Goal: Task Accomplishment & Management: Manage account settings

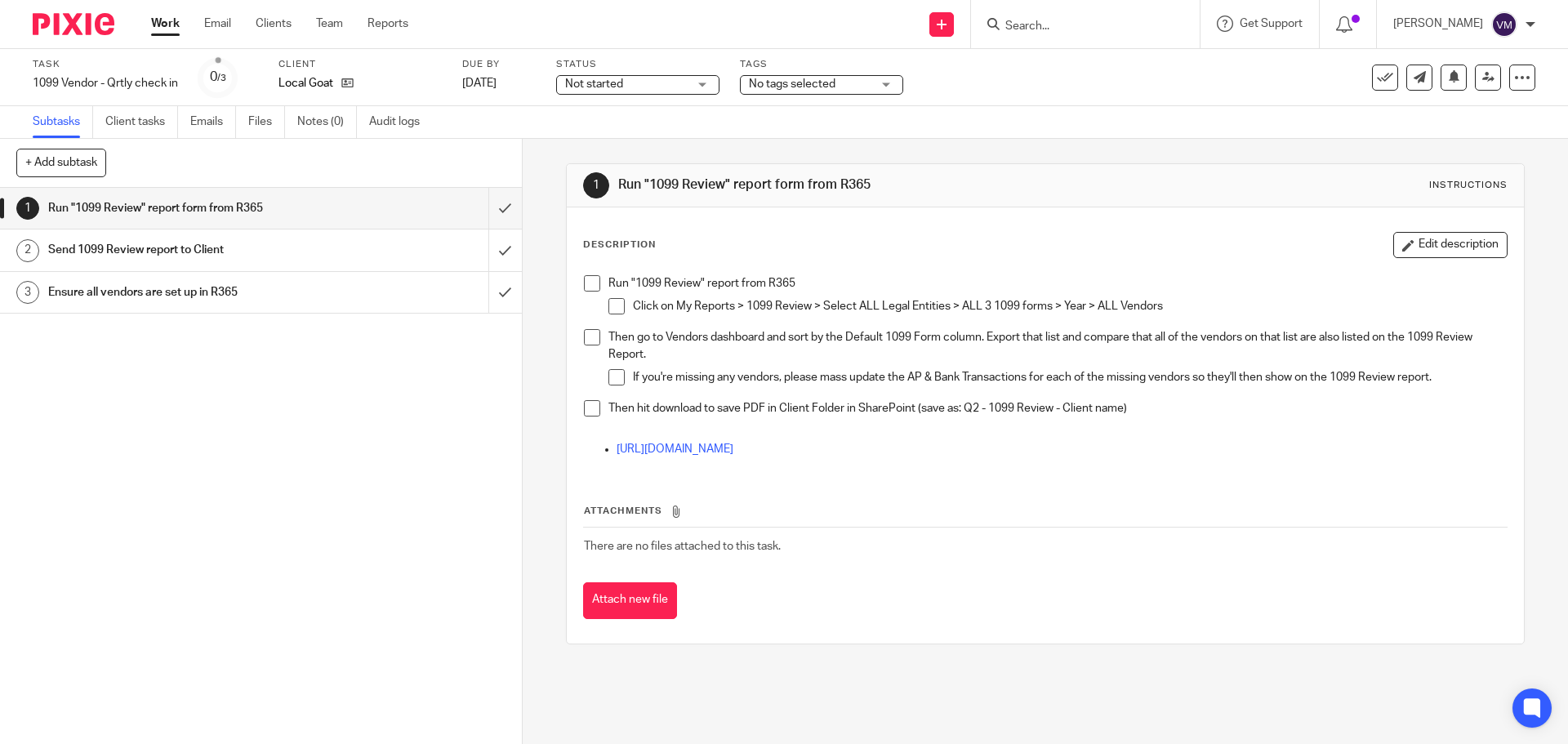
click at [214, 244] on h1 "Send 1099 Review report to Client" at bounding box center [189, 250] width 283 height 24
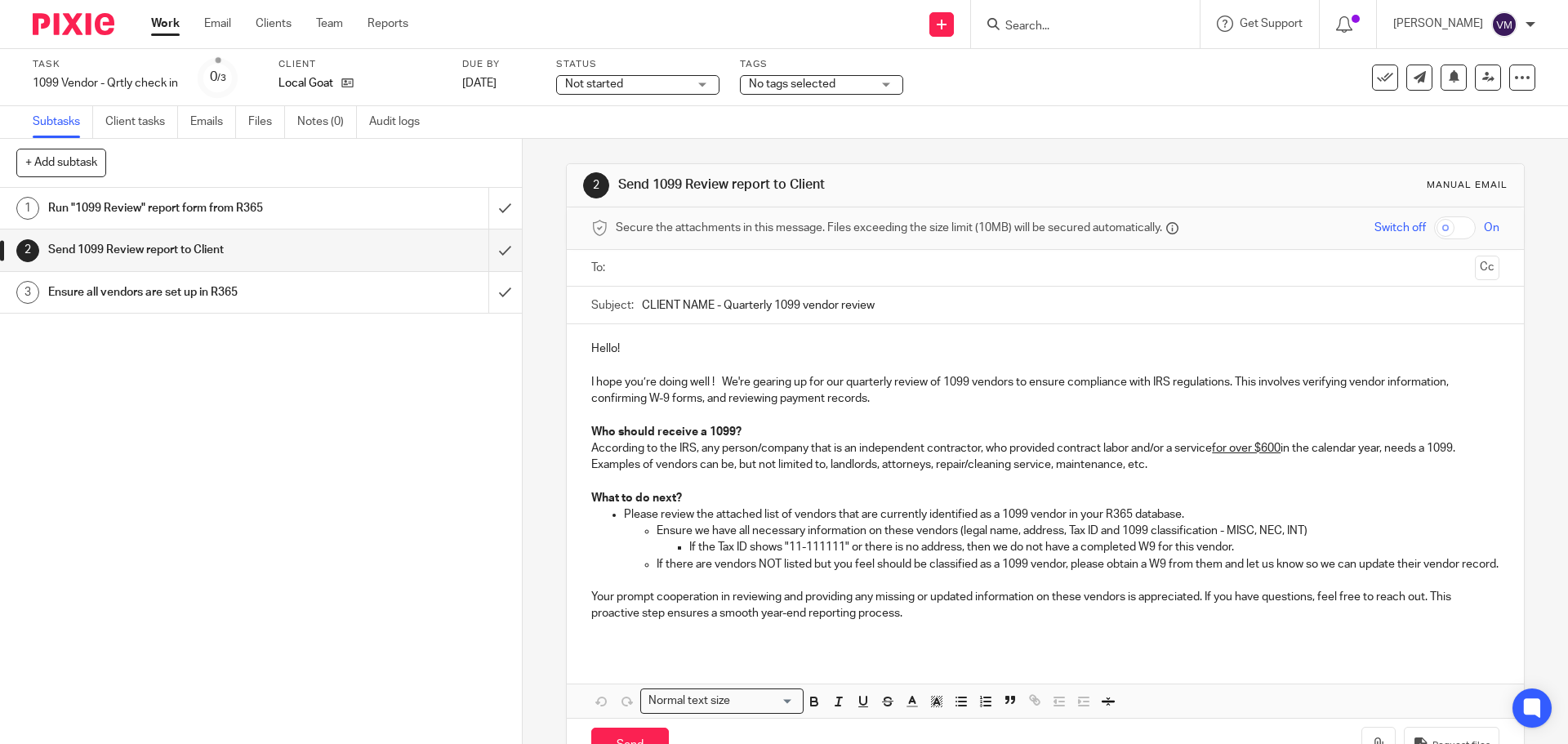
drag, startPoint x: 883, startPoint y: 300, endPoint x: 639, endPoint y: 296, distance: 244.0
click at [642, 296] on input "CLIENT NAME - Quarterly 1099 vendor review" at bounding box center [1070, 305] width 857 height 37
click at [1377, 81] on icon at bounding box center [1385, 77] width 16 height 16
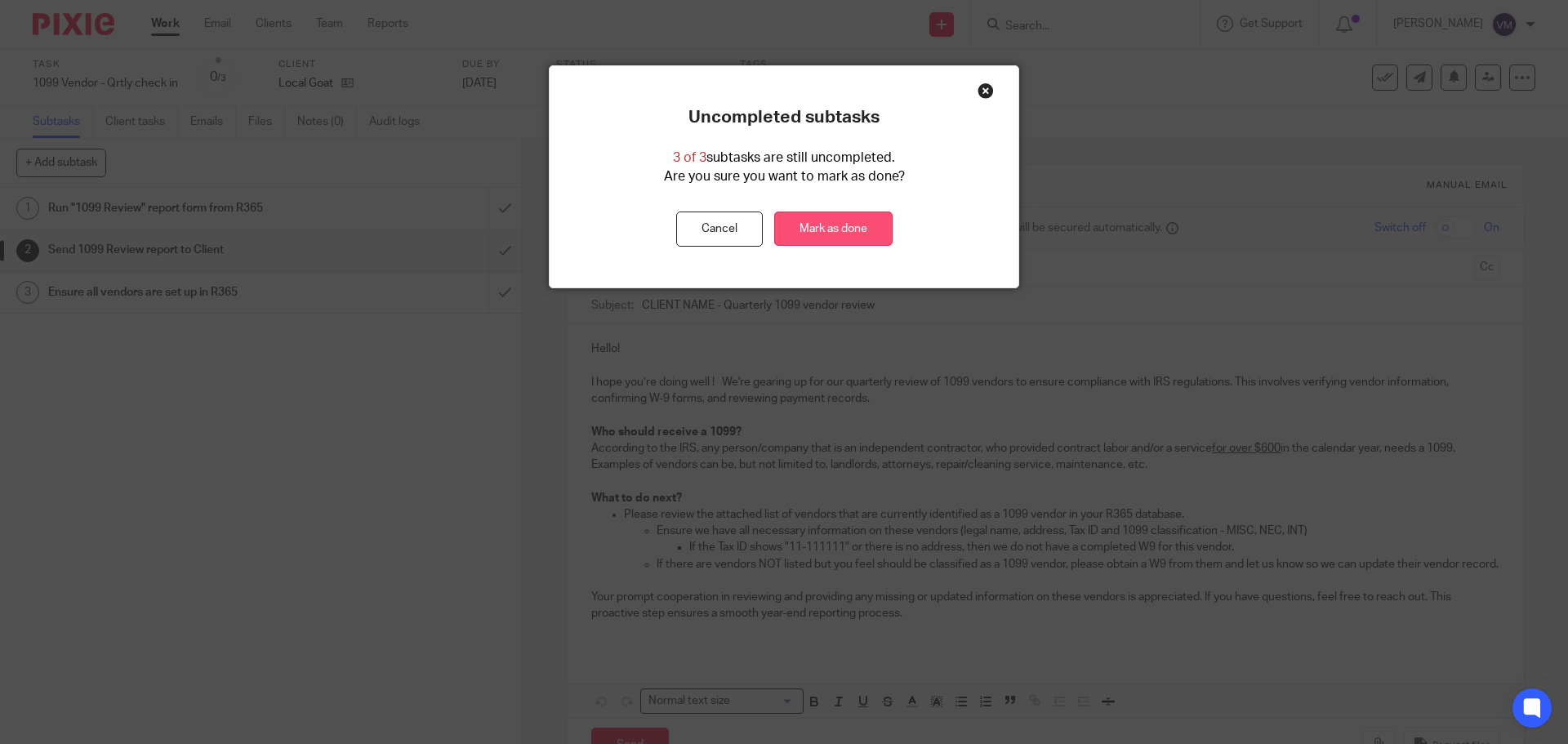
drag, startPoint x: 802, startPoint y: 235, endPoint x: 824, endPoint y: 227, distance: 23.4
click at [802, 235] on link "Mark as done" at bounding box center [833, 229] width 119 height 35
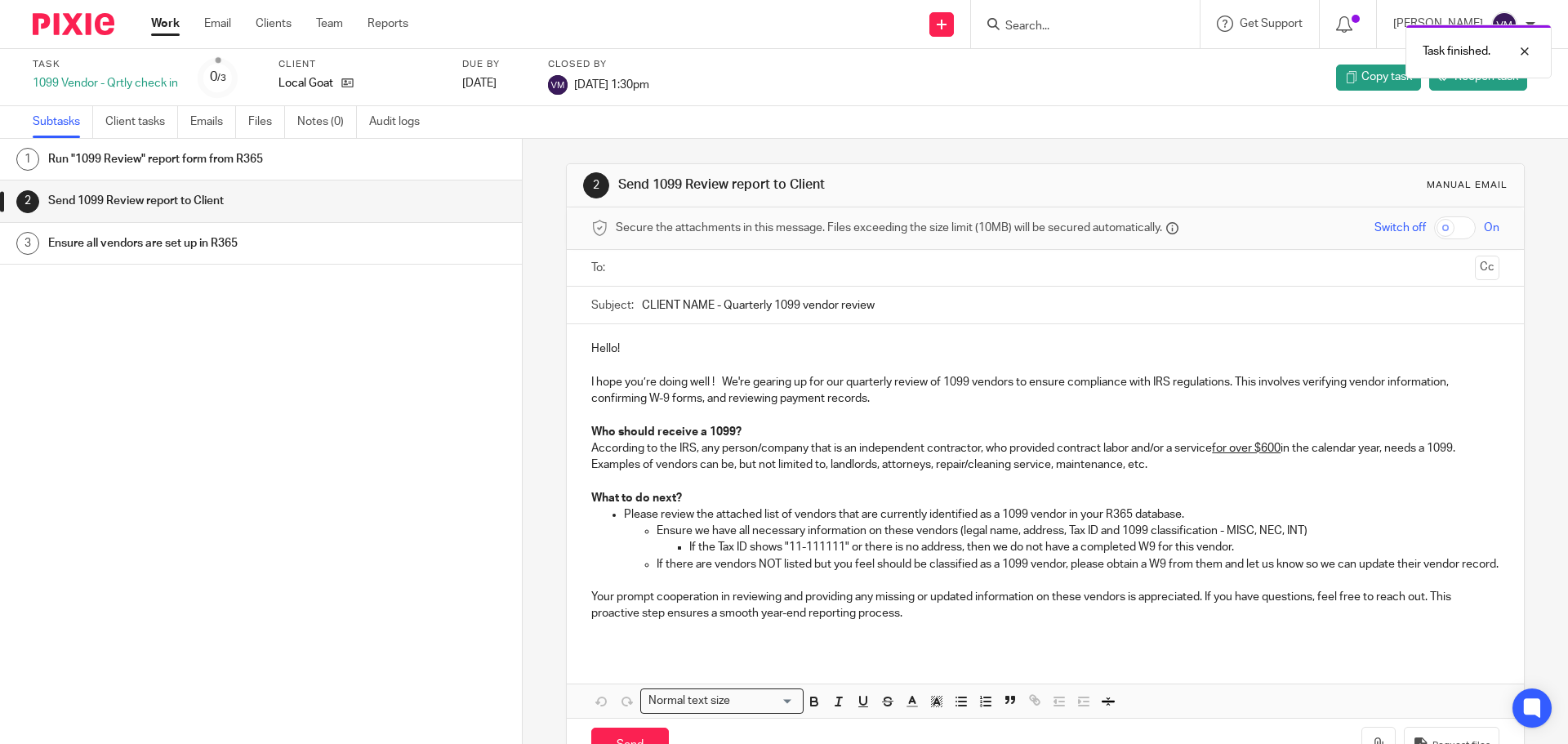
click at [1021, 20] on div "Task finished." at bounding box center [1167, 47] width 768 height 62
click at [1522, 51] on div at bounding box center [1511, 51] width 44 height 20
click at [1049, 31] on input "Search" at bounding box center [1078, 27] width 147 height 14
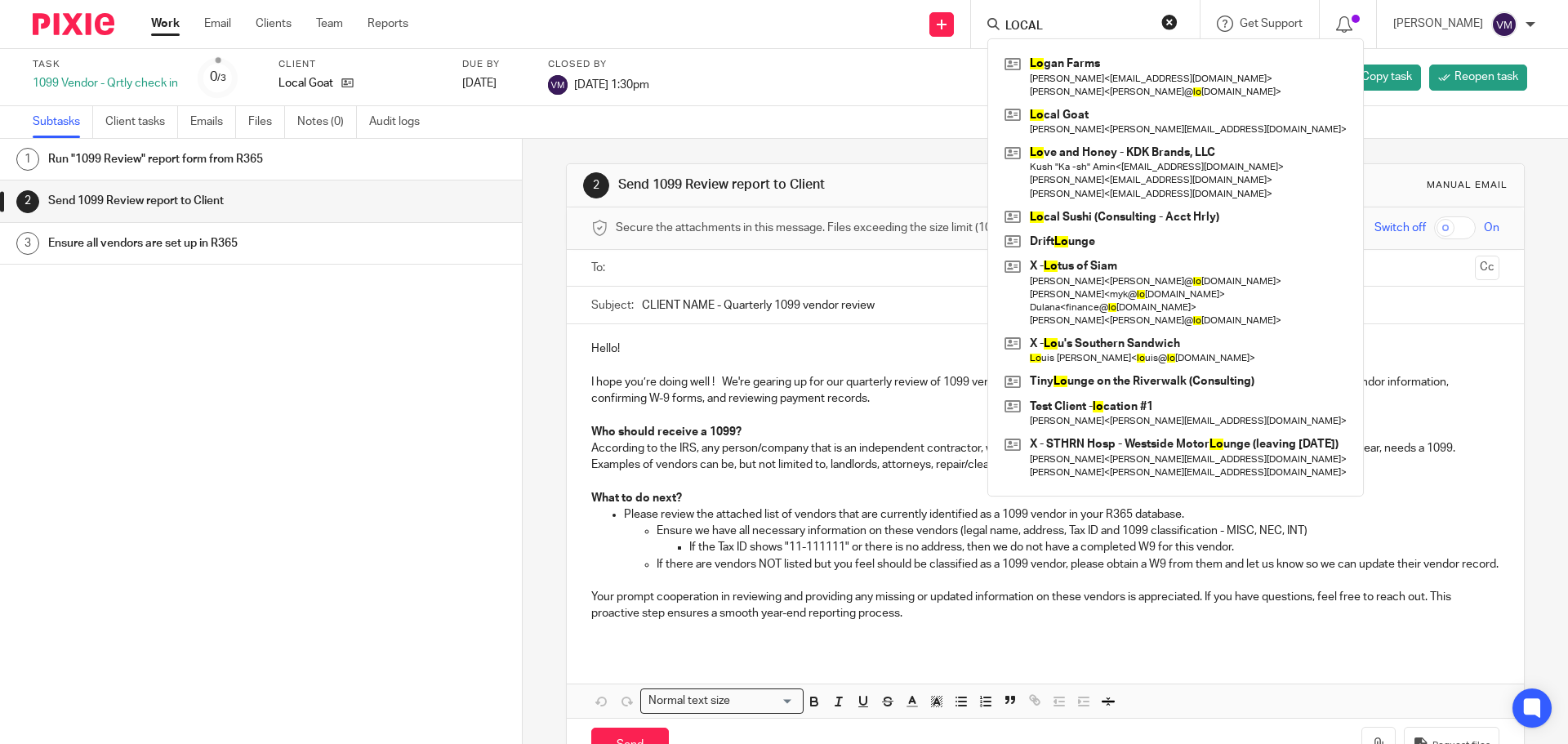
type input "LOCAL"
click button "submit" at bounding box center [0, 0] width 0 height 0
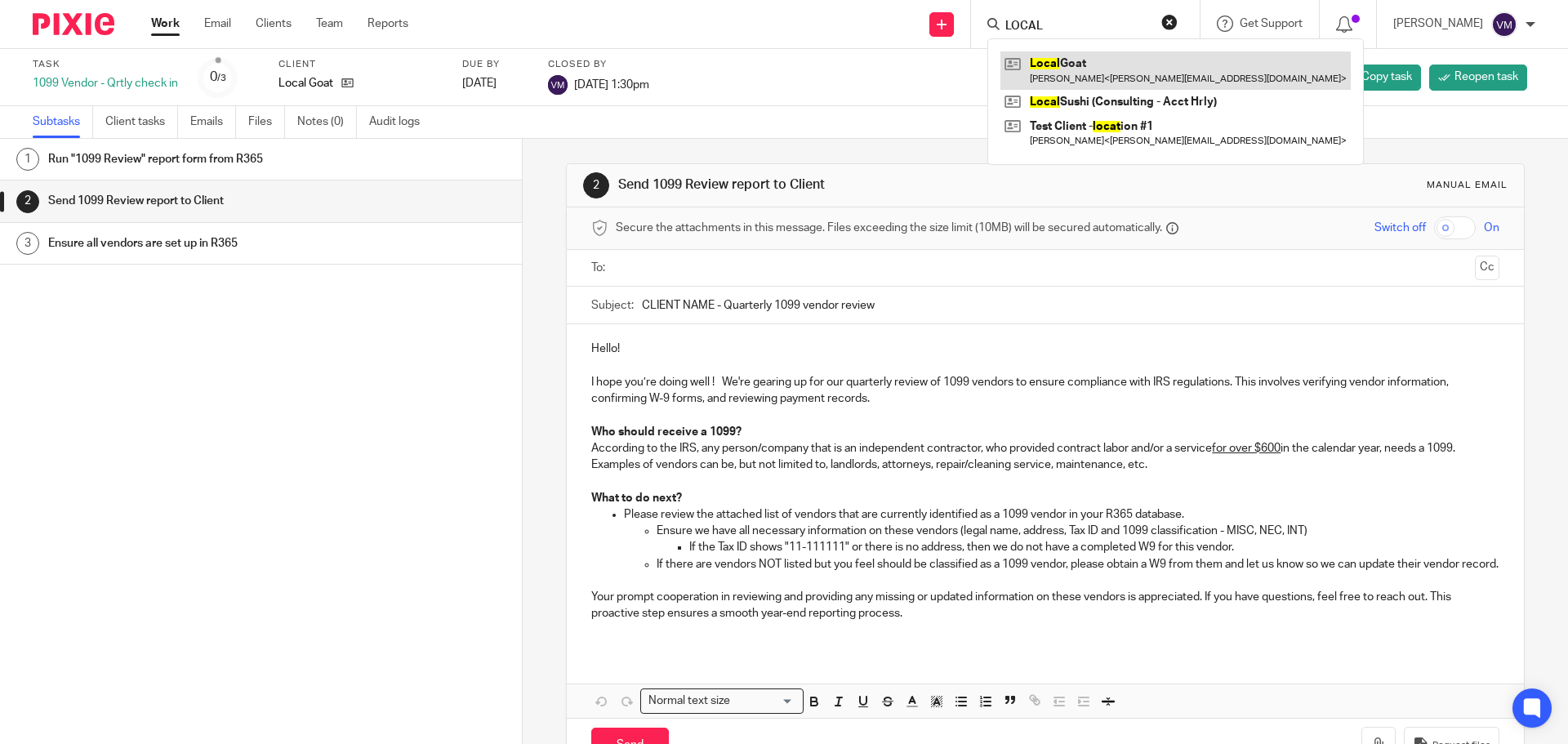
click at [1050, 67] on link at bounding box center [1176, 70] width 350 height 38
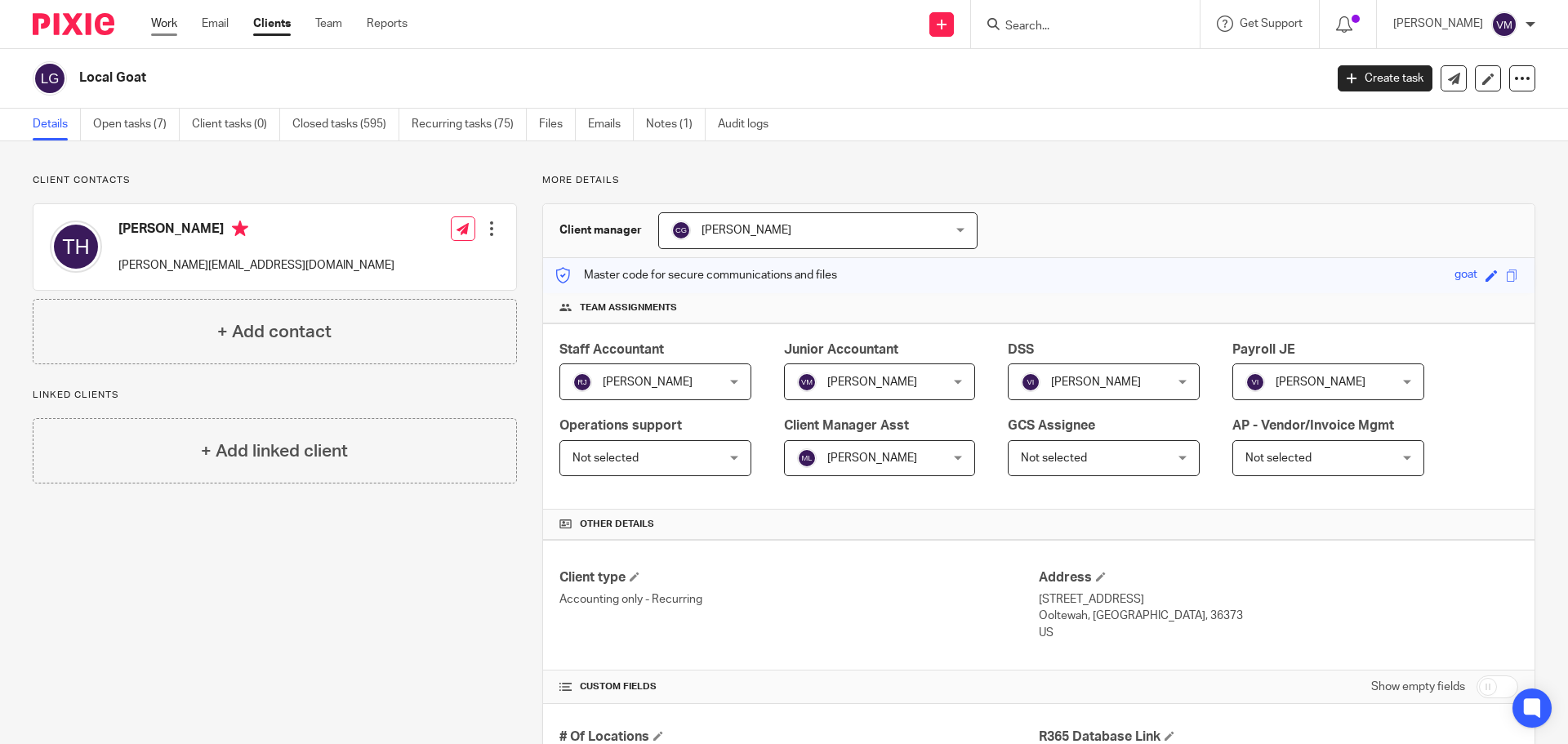
click at [162, 22] on link "Work" at bounding box center [163, 23] width 26 height 16
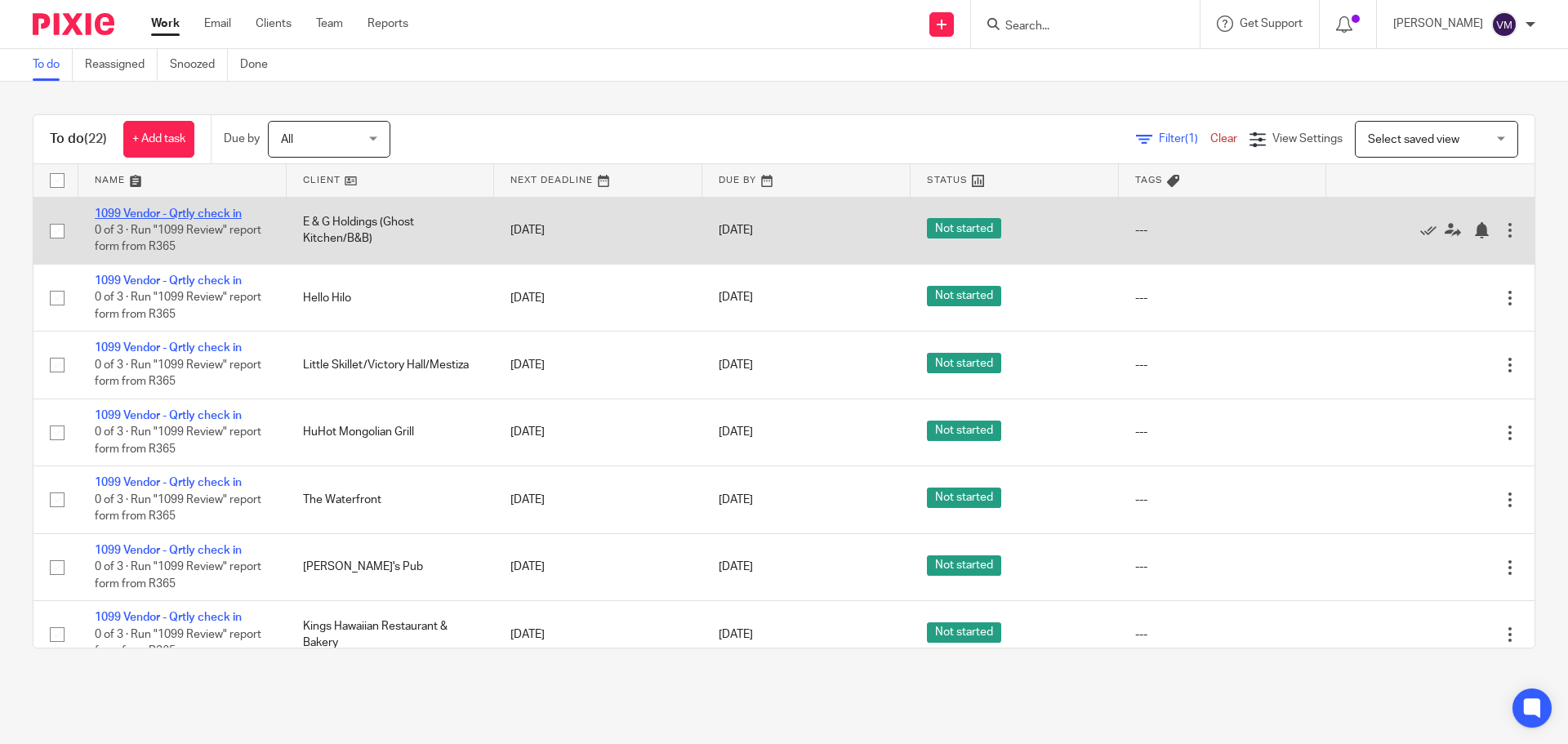
click at [222, 212] on link "1099 Vendor - Qrtly check in" at bounding box center [168, 214] width 147 height 12
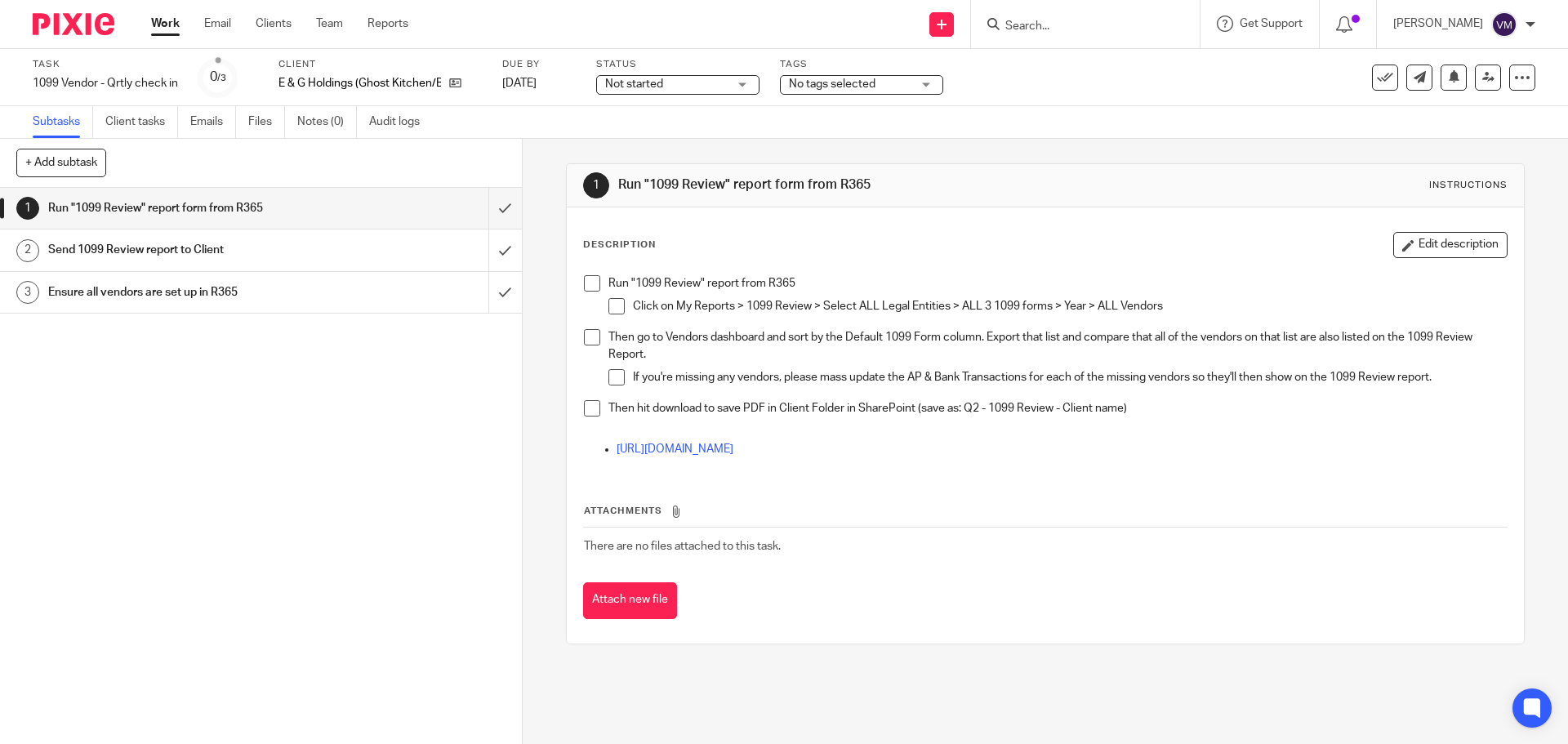
click at [357, 253] on div "Send 1099 Review report to Client" at bounding box center [260, 250] width 424 height 24
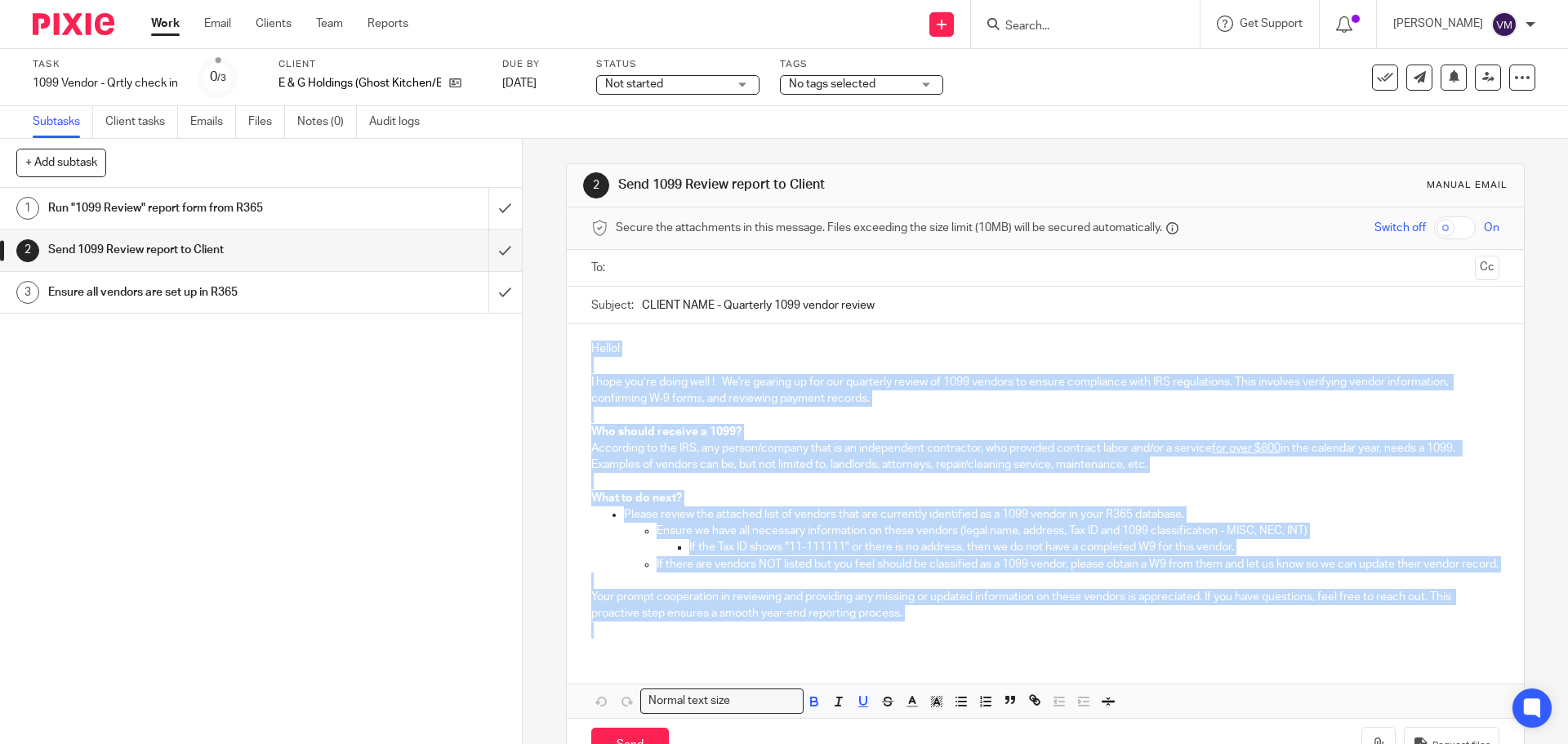
drag, startPoint x: 586, startPoint y: 349, endPoint x: 945, endPoint y: 669, distance: 480.9
click at [945, 669] on div "Hello! I hope you’re doing well ! We're gearing up for our quarterly review of …" at bounding box center [1044, 521] width 956 height 394
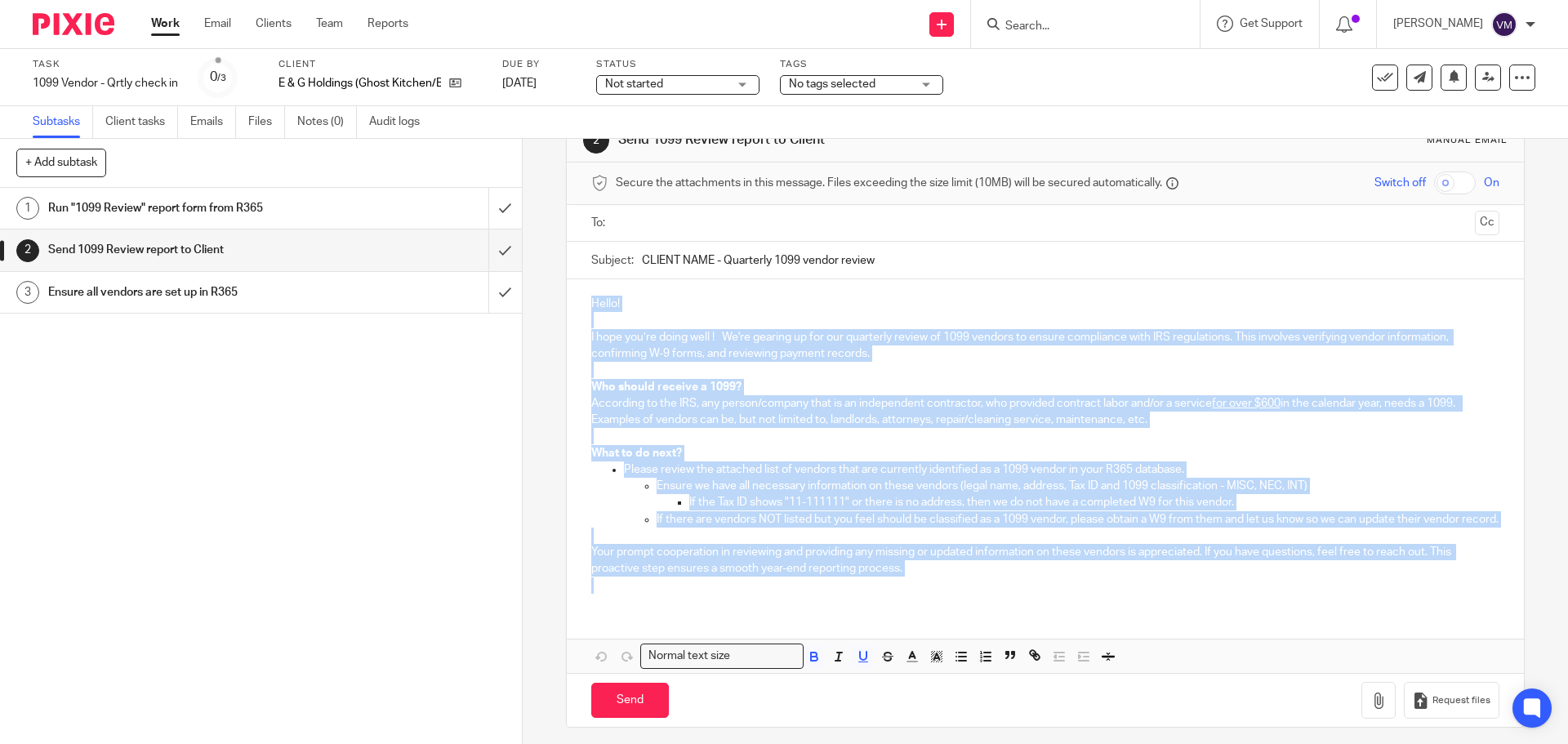
scroll to position [69, 0]
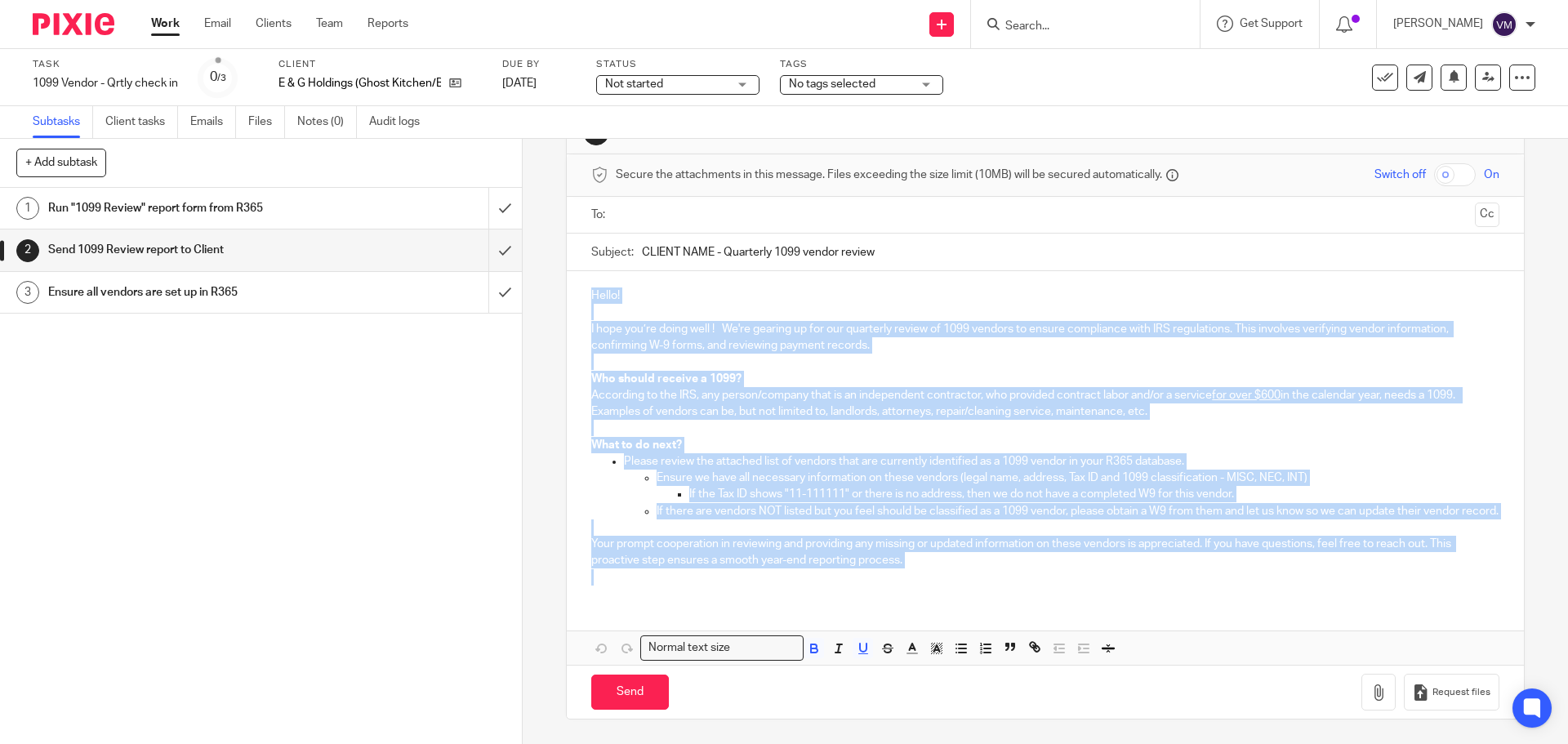
copy div "Hello! I hope you’re doing well ! We're gearing up for our quarterly review of …"
click at [164, 22] on link "Work" at bounding box center [165, 23] width 29 height 16
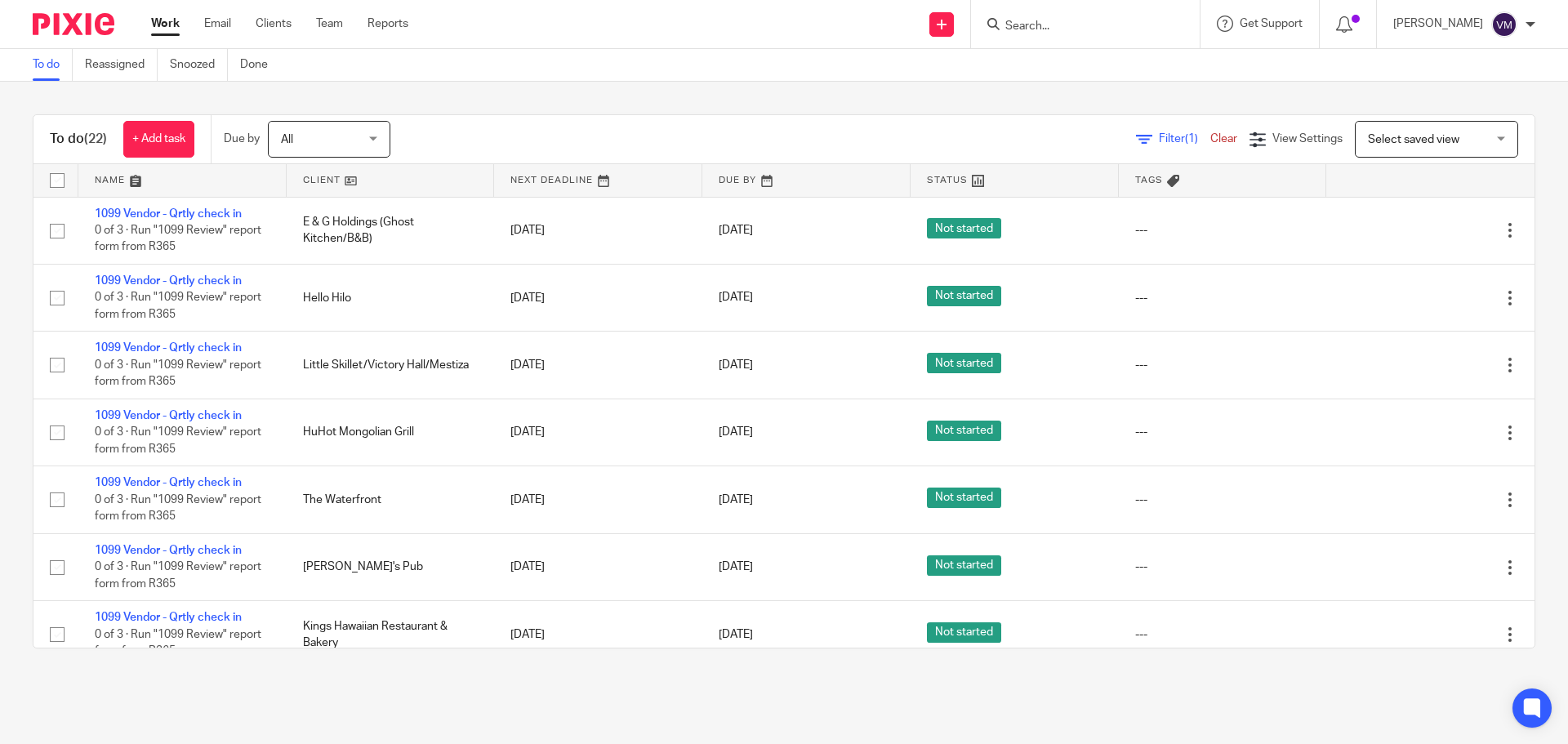
click at [383, 181] on link at bounding box center [391, 181] width 208 height 32
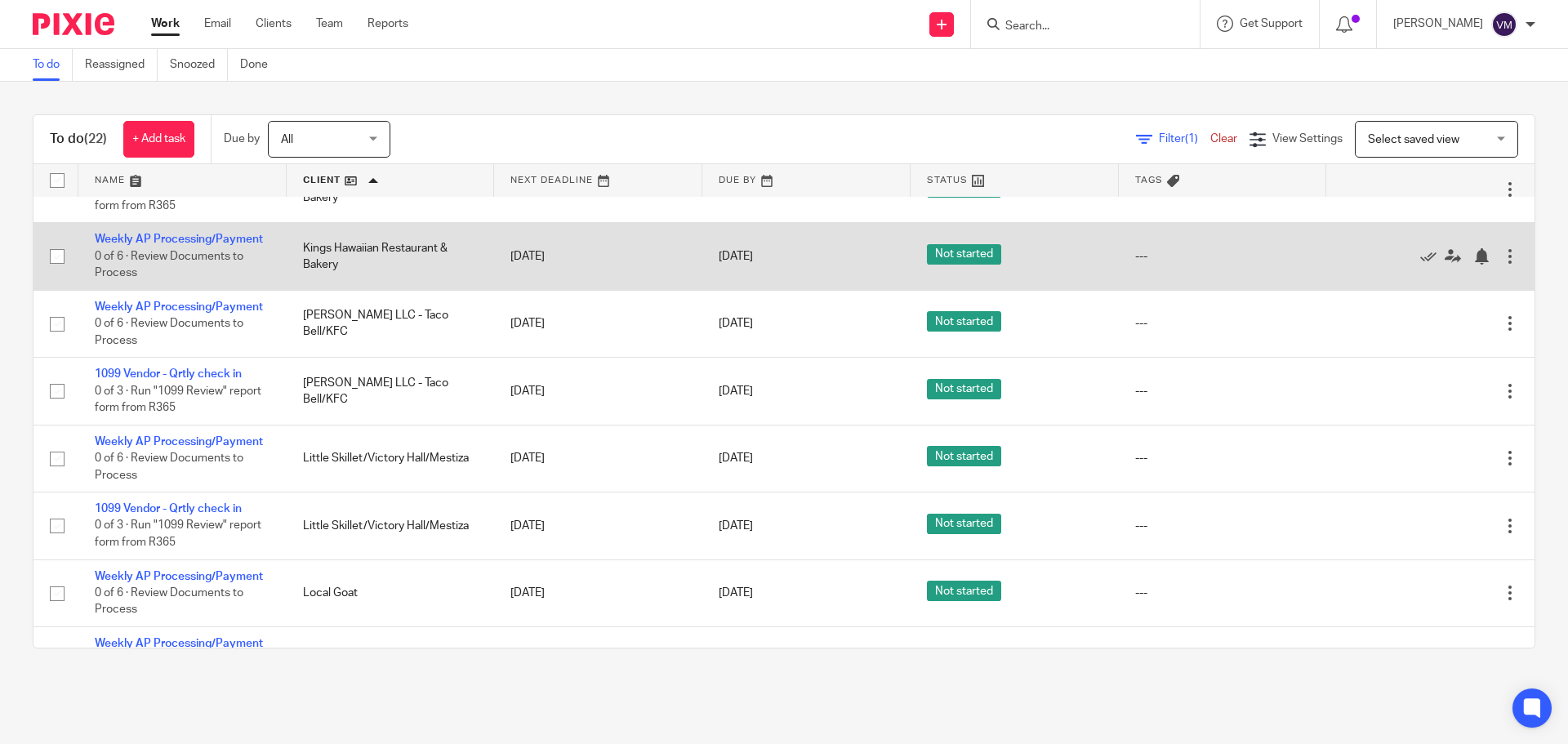
scroll to position [572, 0]
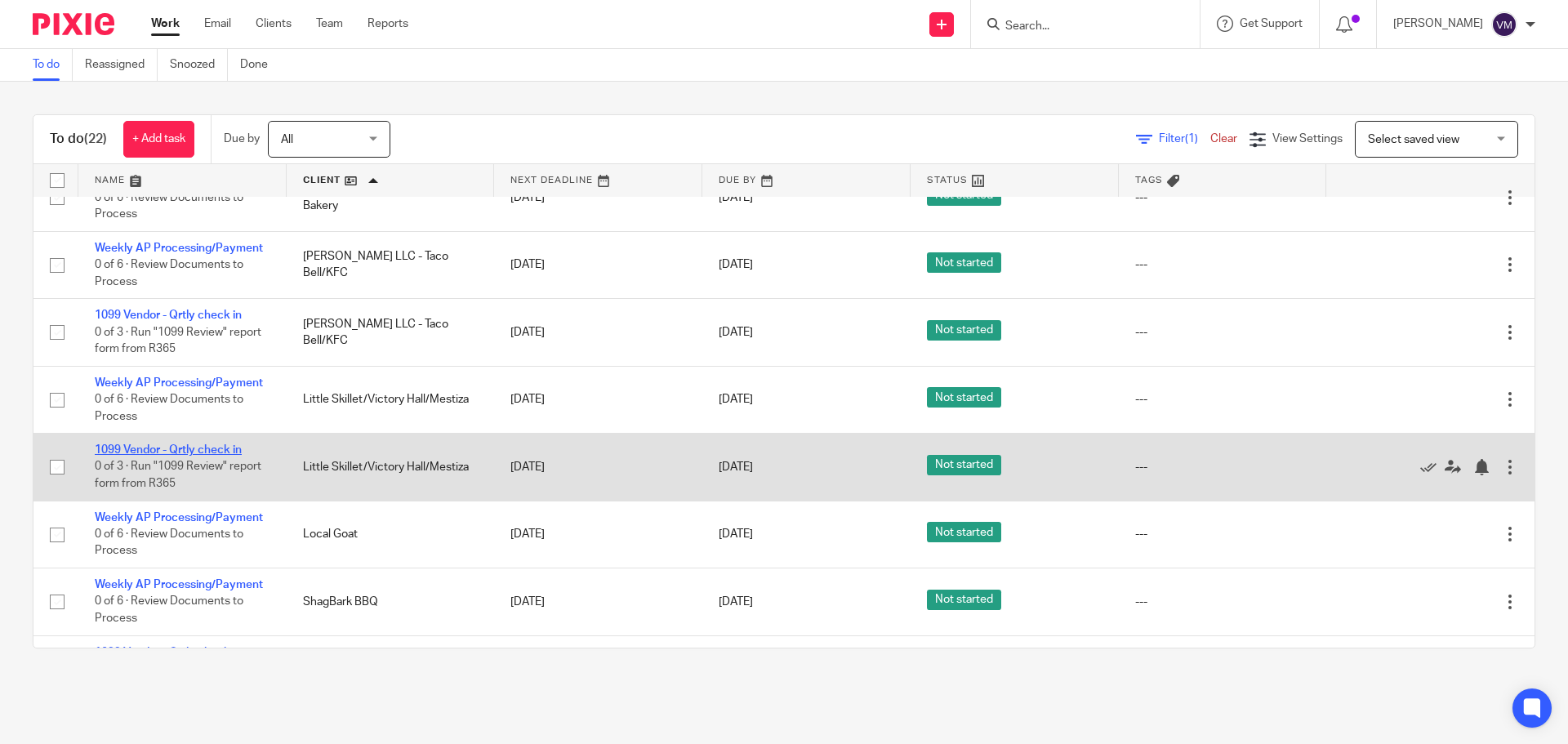
click at [230, 446] on link "1099 Vendor - Qrtly check in" at bounding box center [168, 450] width 147 height 12
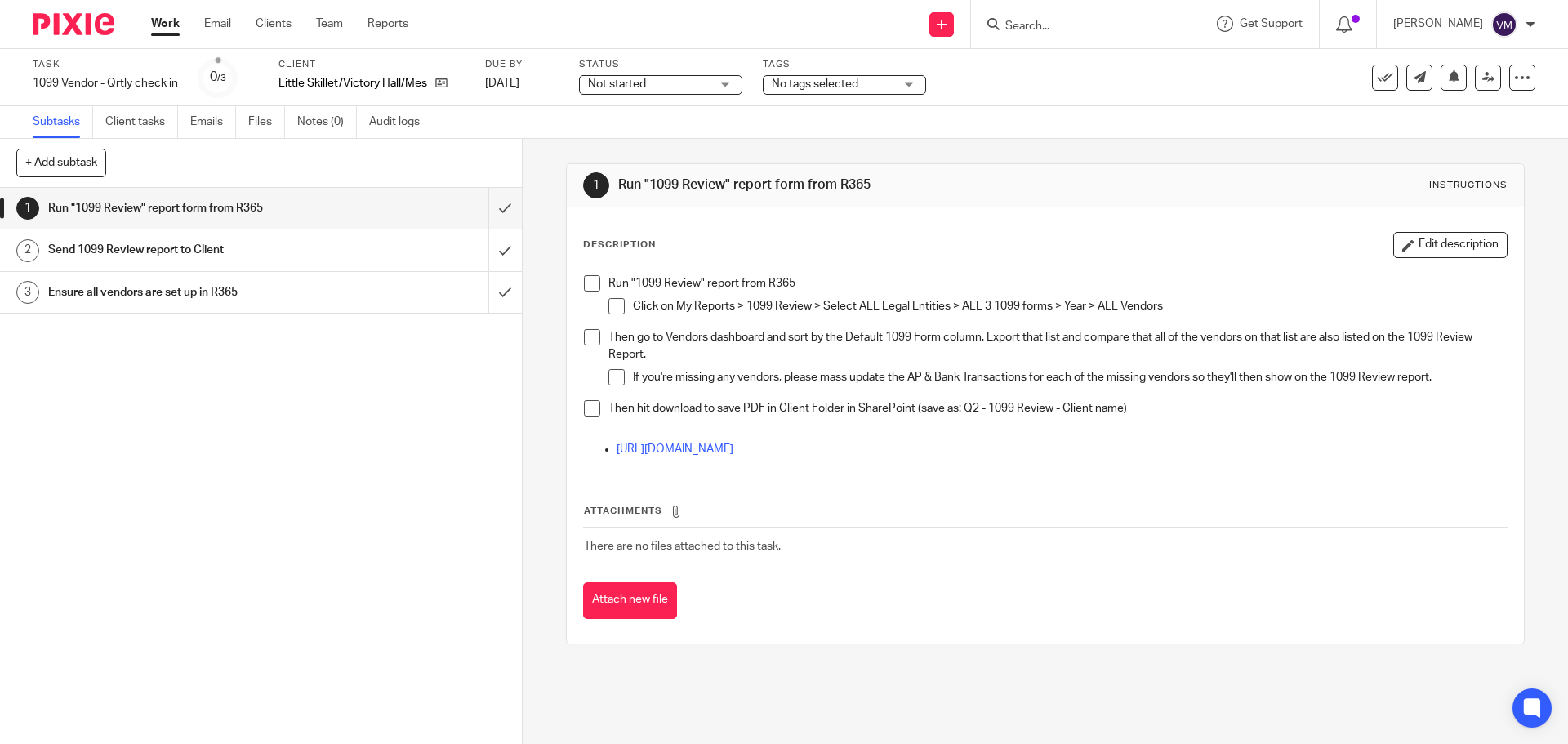
click at [287, 266] on link "2 Send 1099 Review report to Client" at bounding box center [244, 250] width 489 height 40
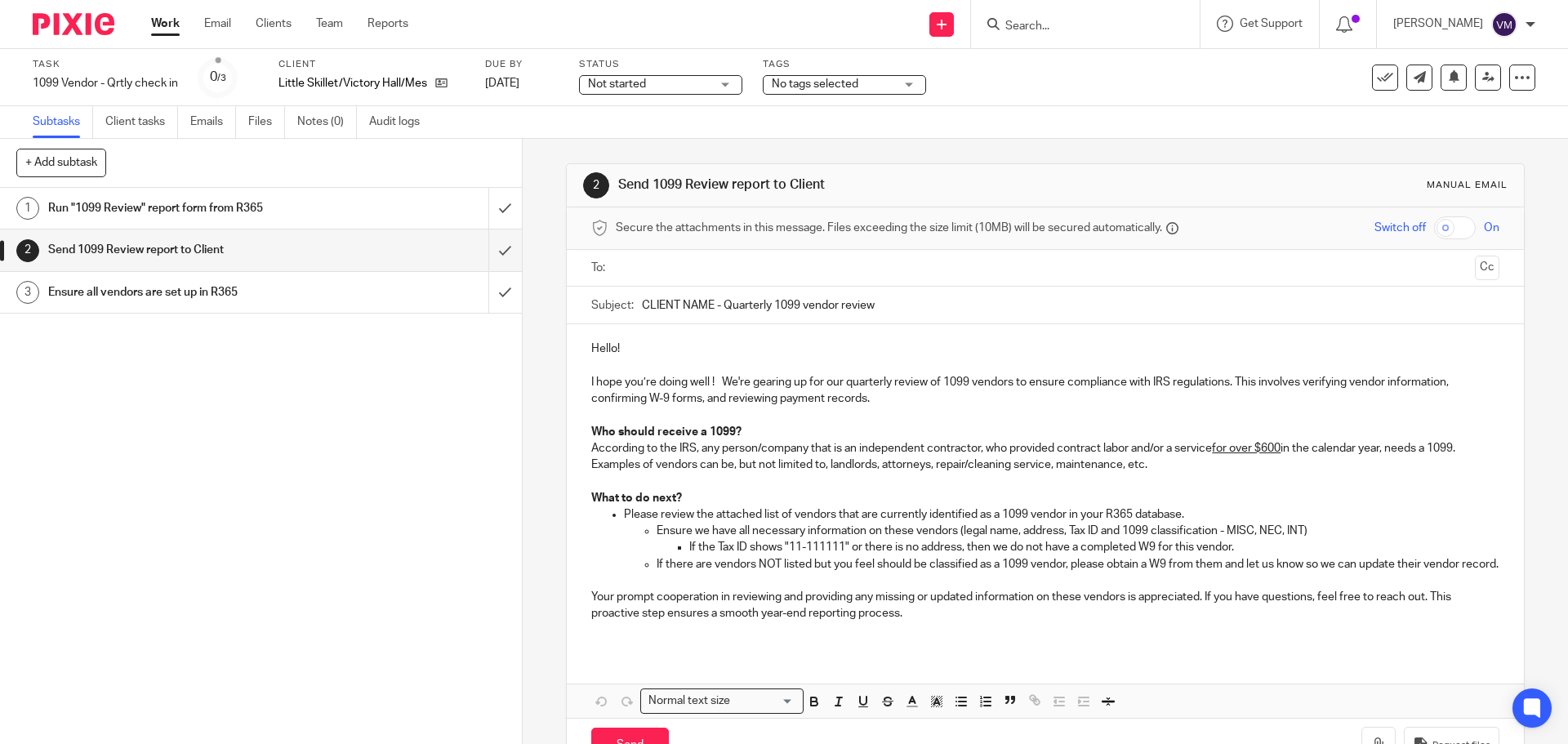
drag, startPoint x: 878, startPoint y: 304, endPoint x: 633, endPoint y: 303, distance: 245.0
click at [633, 303] on div "Subject: CLIENT NAME - Quarterly 1099 vendor review" at bounding box center [1044, 305] width 907 height 37
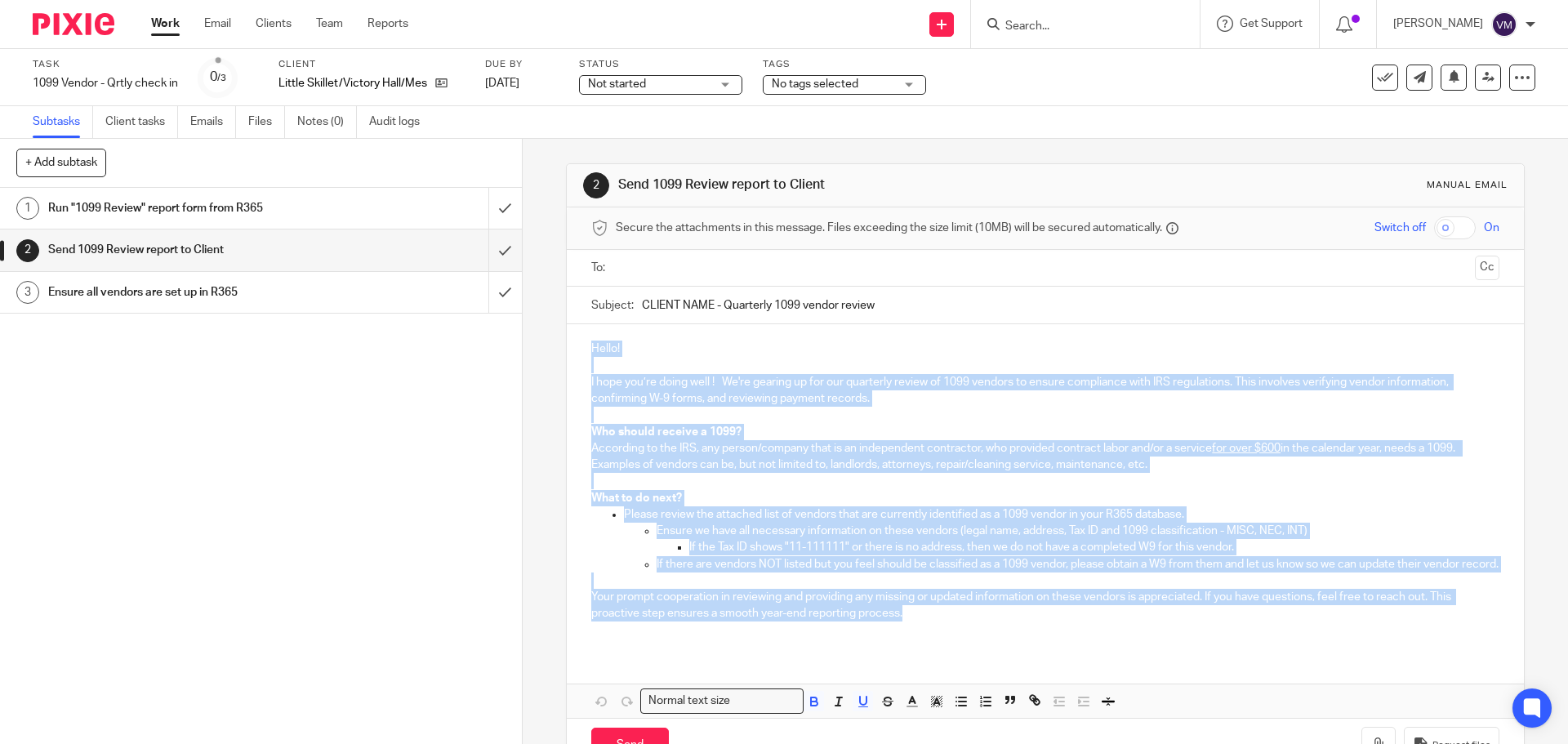
drag, startPoint x: 590, startPoint y: 341, endPoint x: 929, endPoint y: 627, distance: 443.5
click at [928, 634] on div "Hello! I hope you’re doing well ! We're gearing up for our quarterly review of …" at bounding box center [1044, 488] width 956 height 327
click at [1377, 79] on icon at bounding box center [1385, 77] width 16 height 16
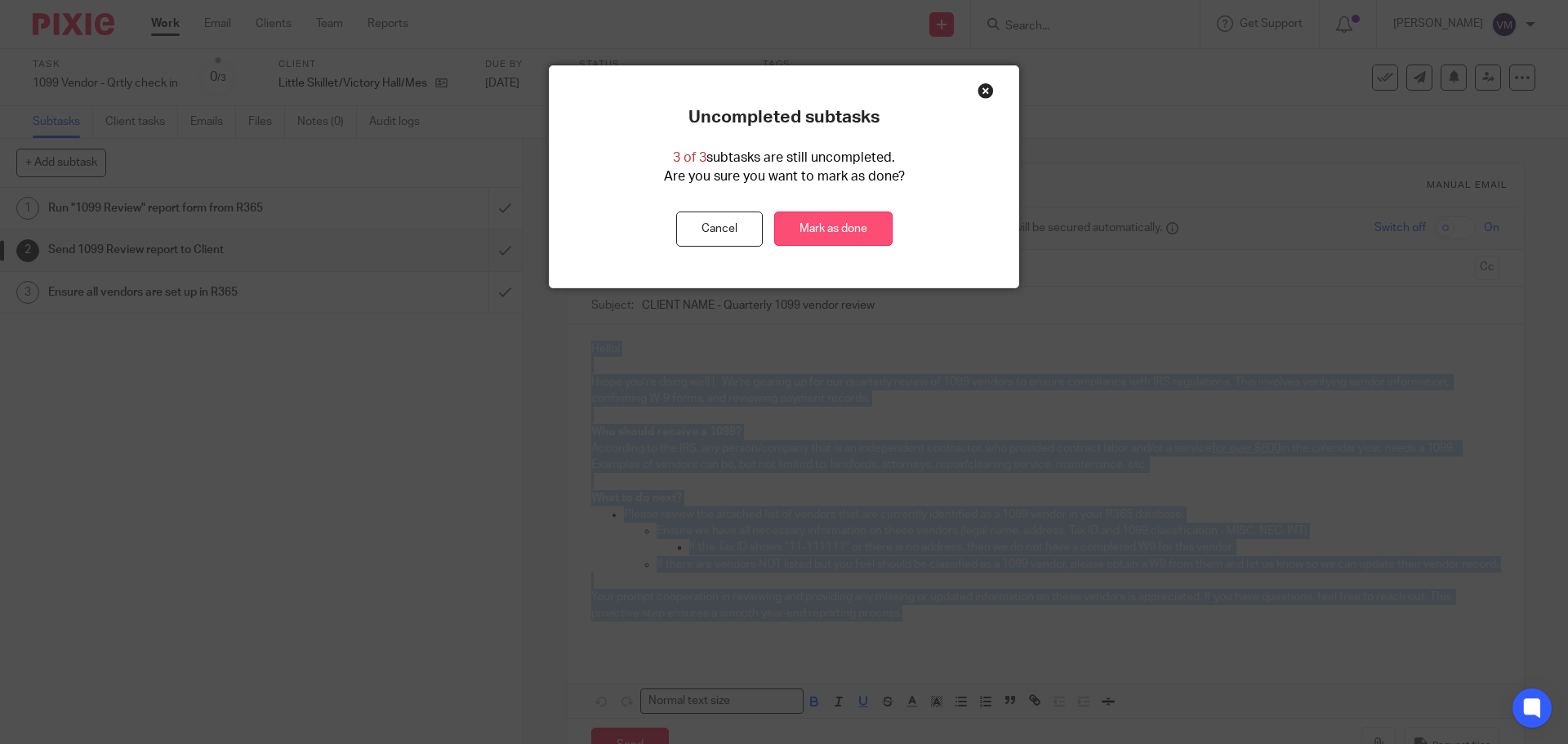
click at [810, 234] on link "Mark as done" at bounding box center [833, 229] width 119 height 35
